Goal: Task Accomplishment & Management: Manage account settings

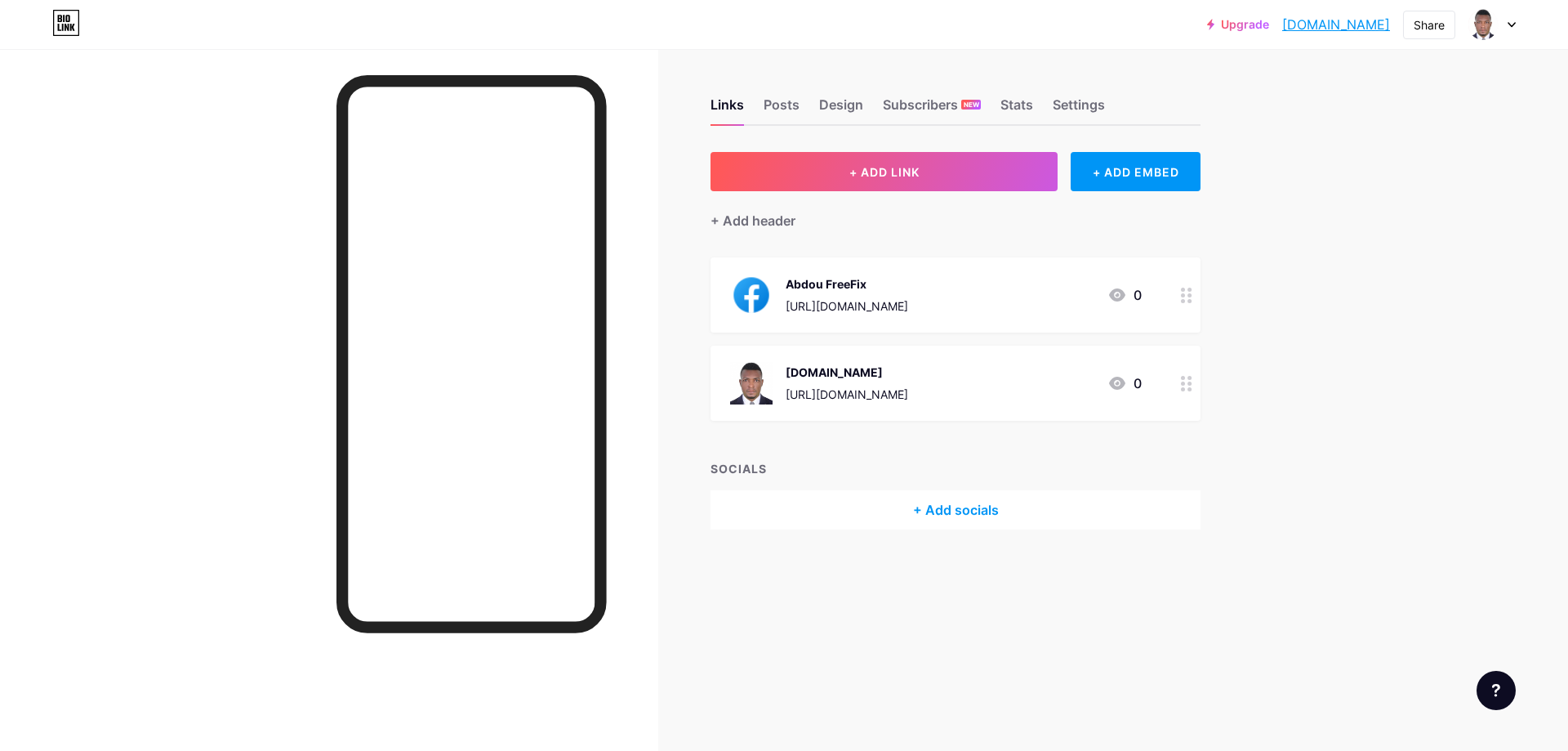
click at [929, 510] on div "+ Add socials" at bounding box center [955, 509] width 490 height 39
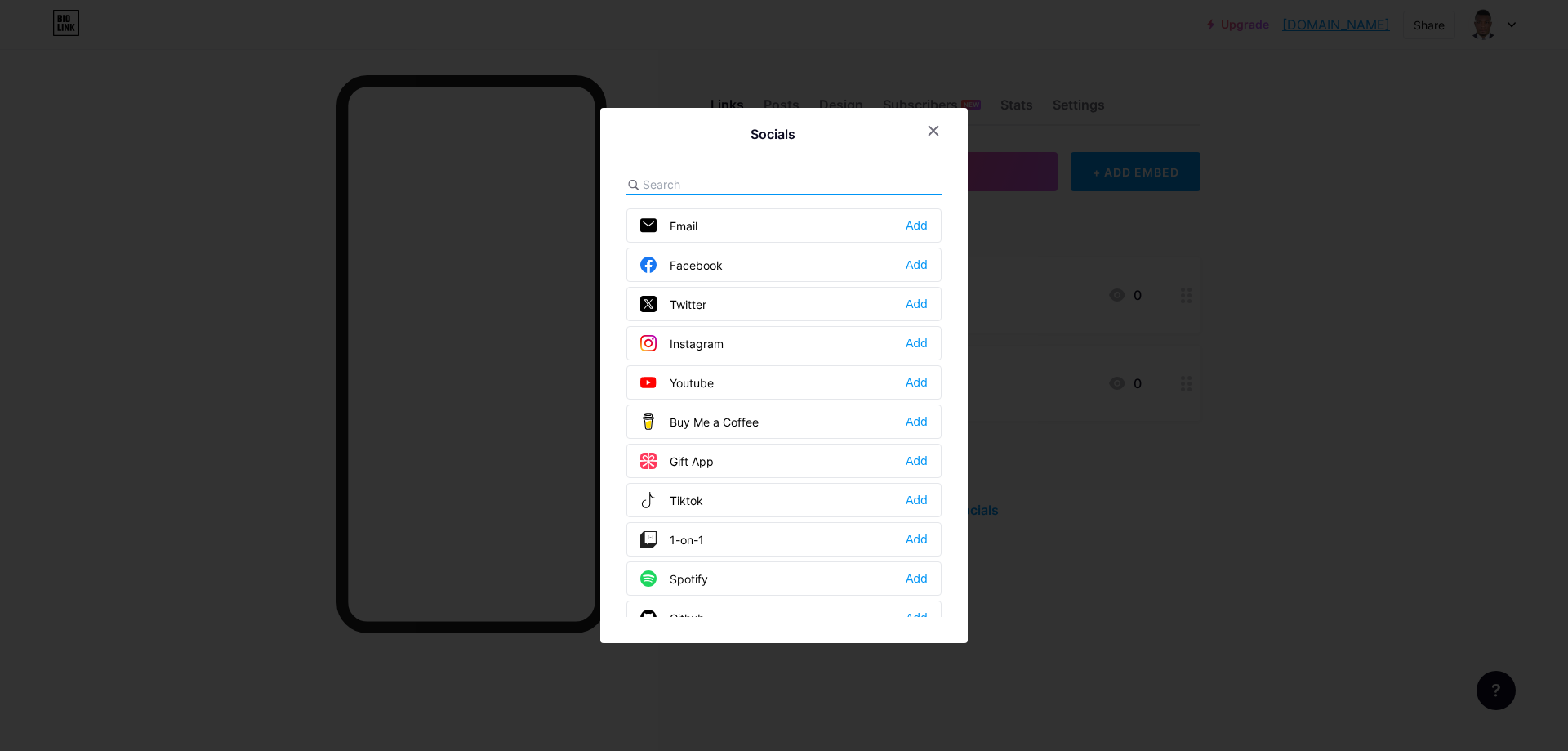
click at [918, 418] on div "Add" at bounding box center [917, 421] width 22 height 17
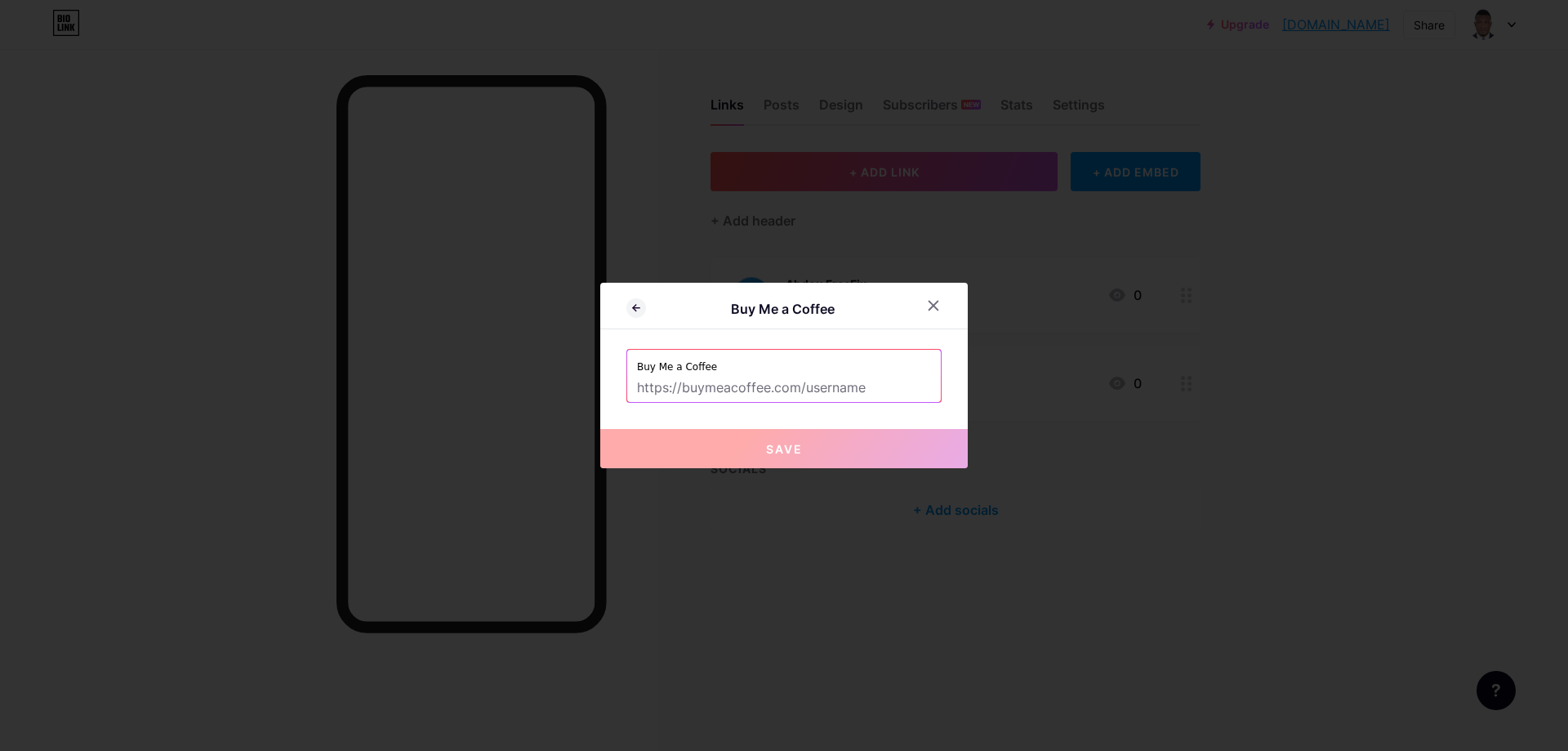
click at [661, 389] on input "text" at bounding box center [784, 388] width 294 height 28
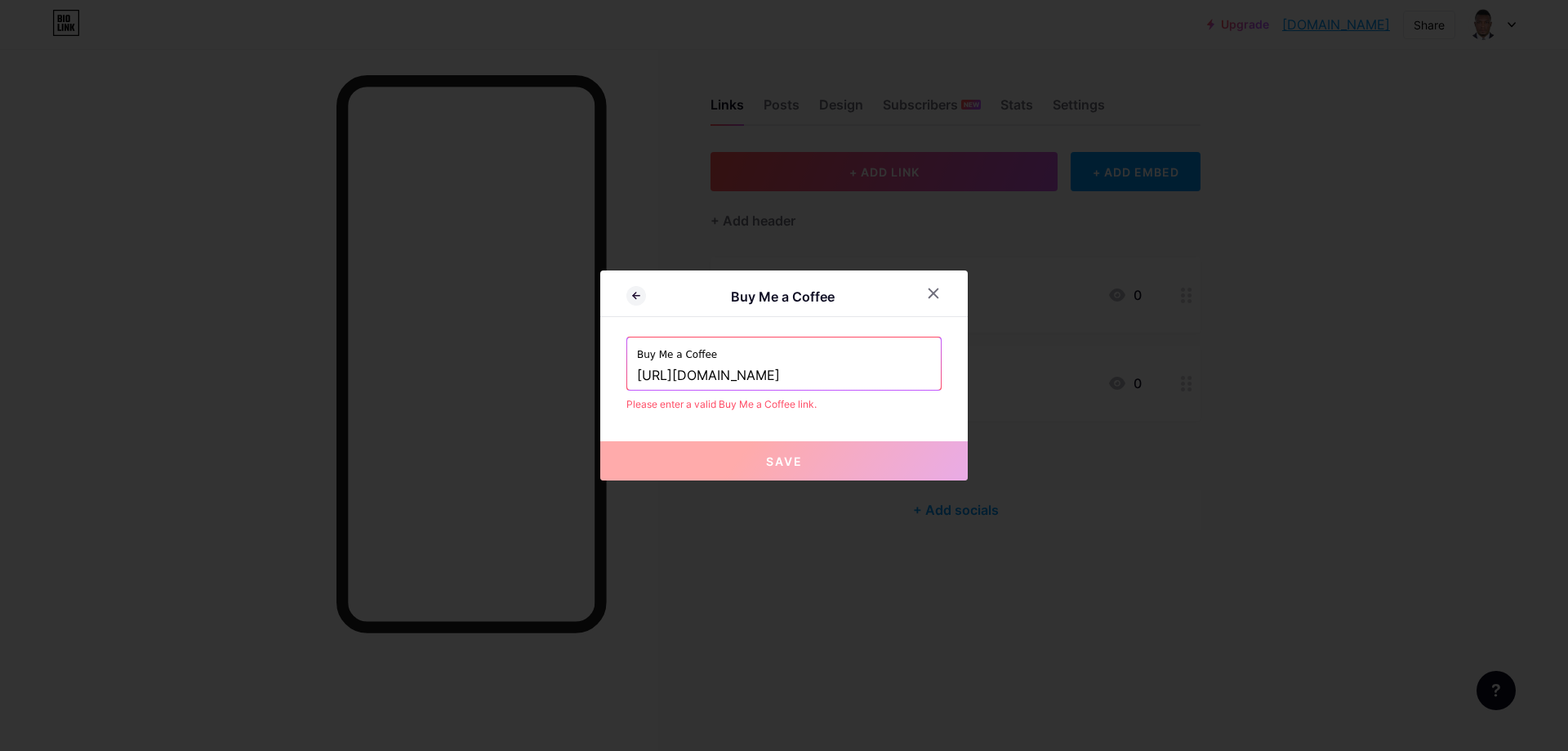
type input "https://paypal.me/pcsulotion"
drag, startPoint x: 718, startPoint y: 350, endPoint x: 639, endPoint y: 357, distance: 79.3
click at [637, 355] on label "Buy Me a Coffee" at bounding box center [784, 350] width 294 height 24
click at [930, 289] on icon at bounding box center [934, 294] width 13 height 13
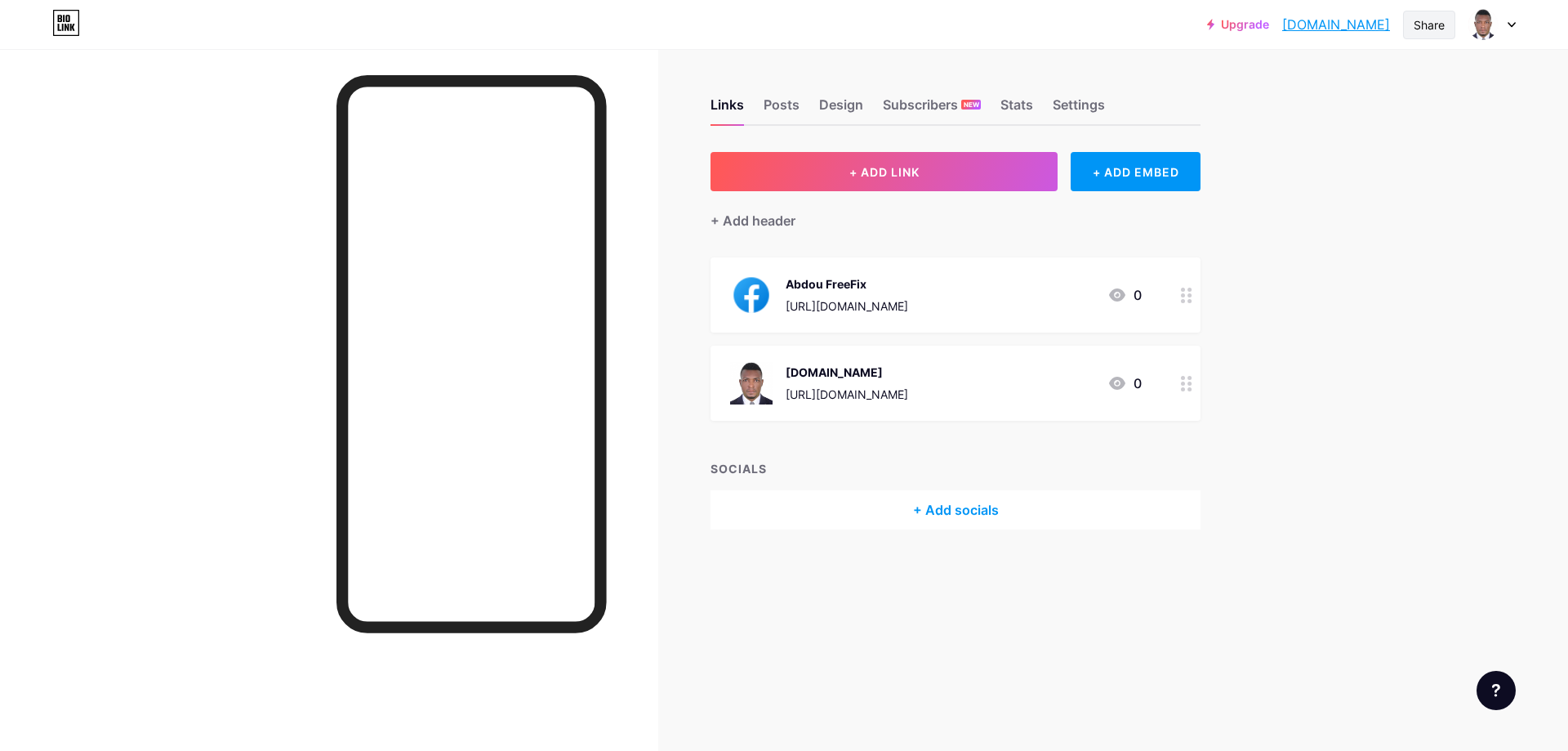
click at [1411, 26] on div "Share" at bounding box center [1429, 25] width 53 height 28
click at [1291, 86] on div "Copy link" at bounding box center [1294, 84] width 60 height 19
